Goal: Register for event/course

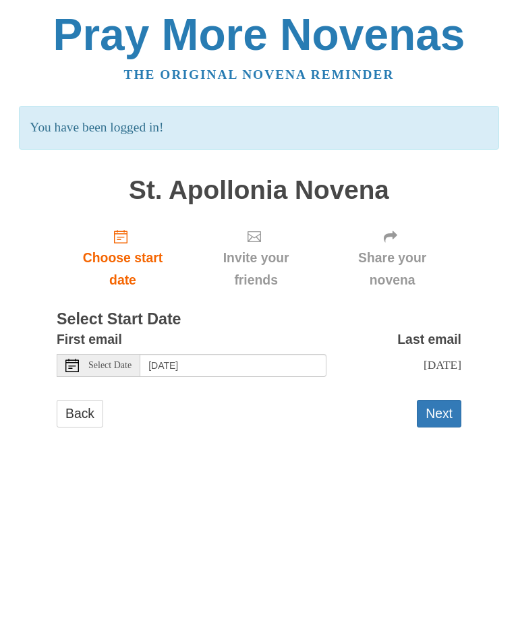
click at [106, 364] on span "Select Date" at bounding box center [109, 365] width 43 height 9
click at [266, 363] on input "Friday, October 10th" at bounding box center [233, 365] width 186 height 23
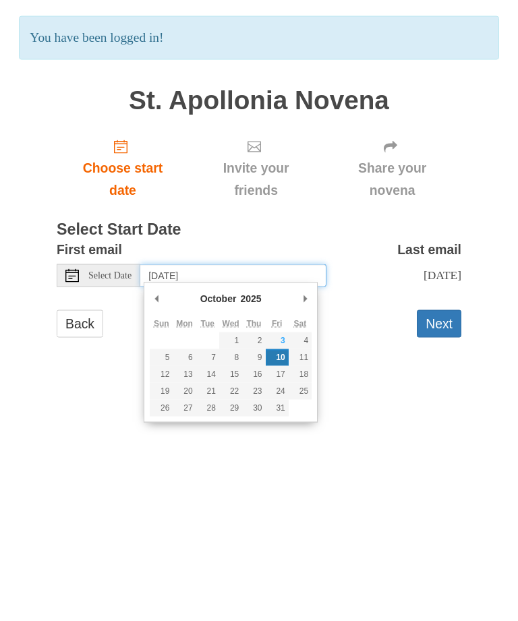
type input "Friday, October 3rd"
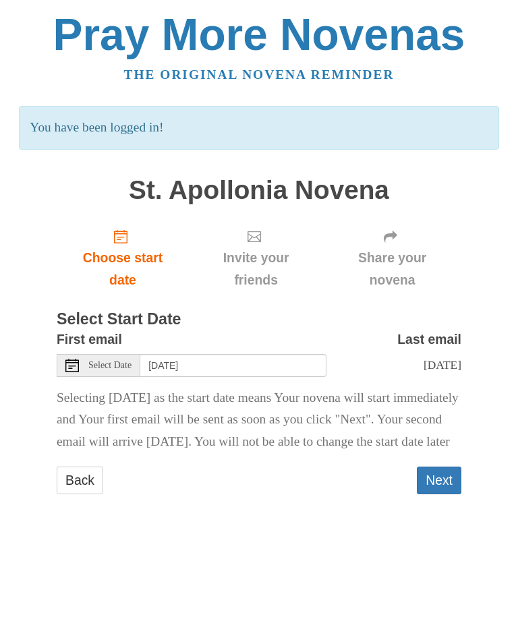
click at [447, 494] on button "Next" at bounding box center [438, 480] width 44 height 28
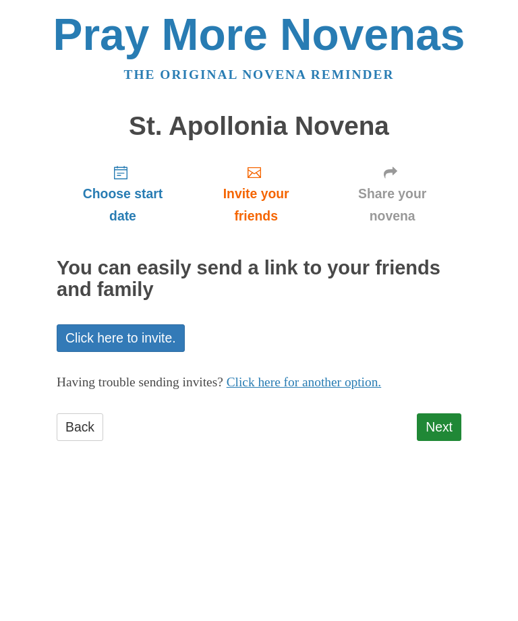
click at [443, 429] on link "Next" at bounding box center [438, 427] width 44 height 28
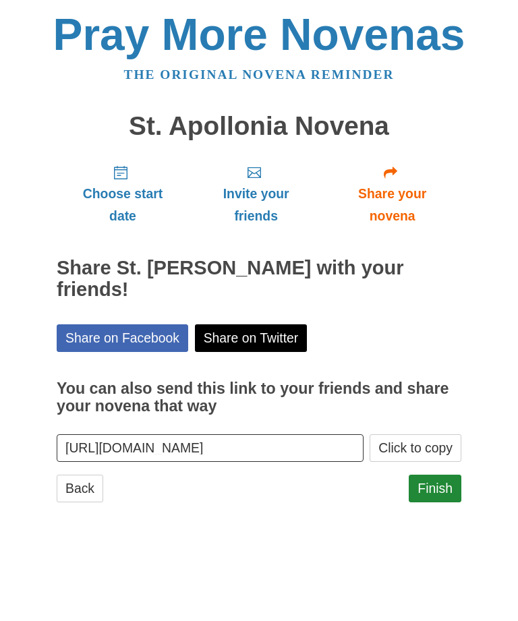
click at [445, 483] on link "Finish" at bounding box center [434, 488] width 53 height 28
